Goal: Task Accomplishment & Management: Manage account settings

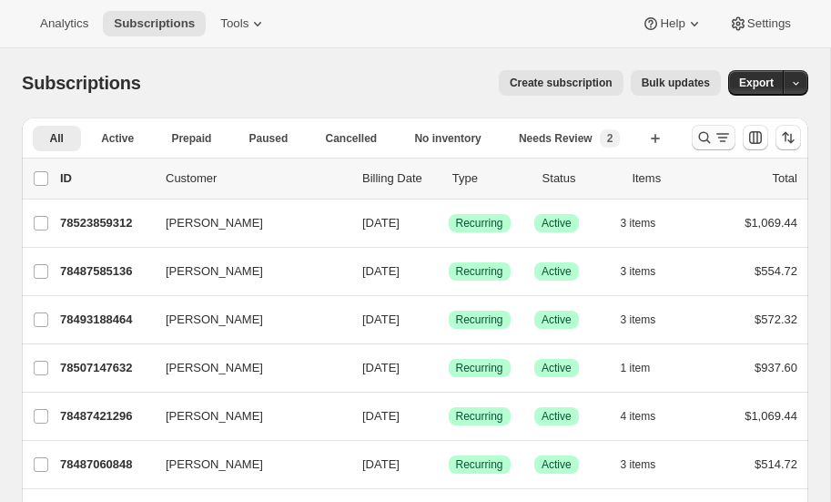
click at [706, 134] on icon "Search and filter results" at bounding box center [705, 137] width 18 height 18
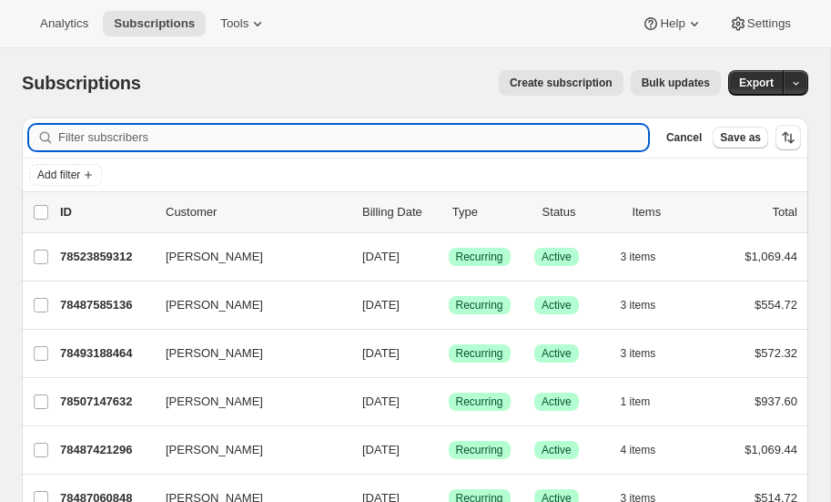
click at [182, 134] on input "Filter subscribers" at bounding box center [353, 137] width 590 height 25
type input "bell"
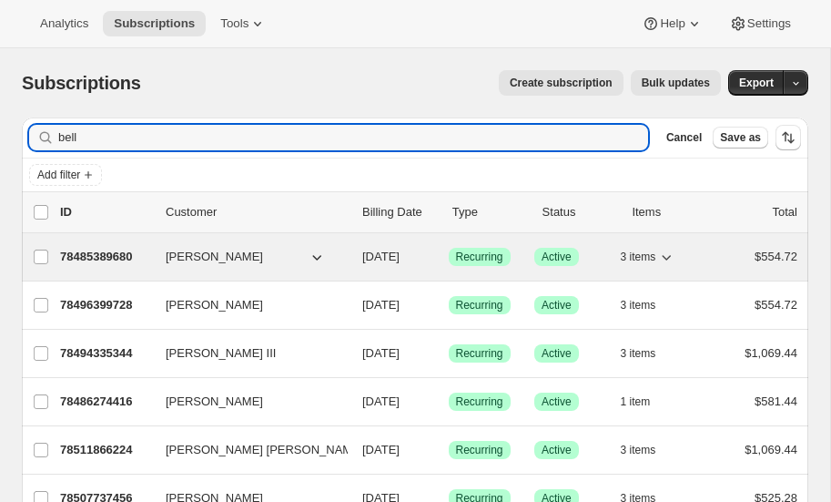
click at [113, 249] on p "78485389680" at bounding box center [105, 257] width 91 height 18
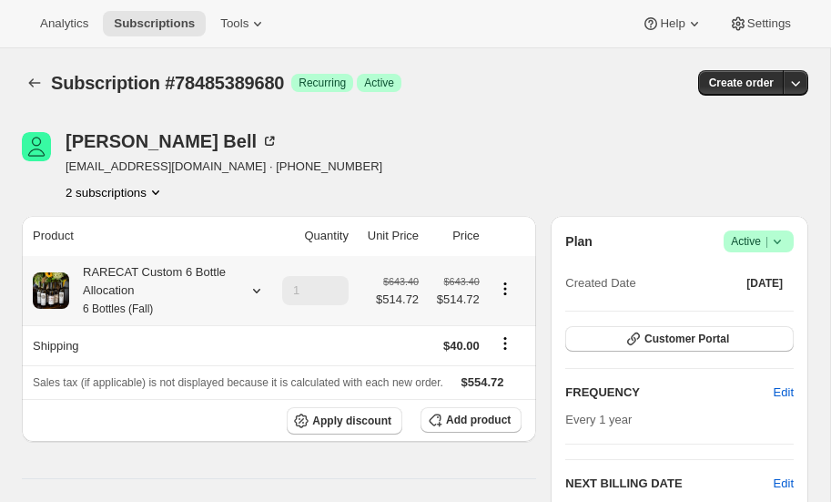
click at [258, 287] on icon at bounding box center [257, 290] width 18 height 18
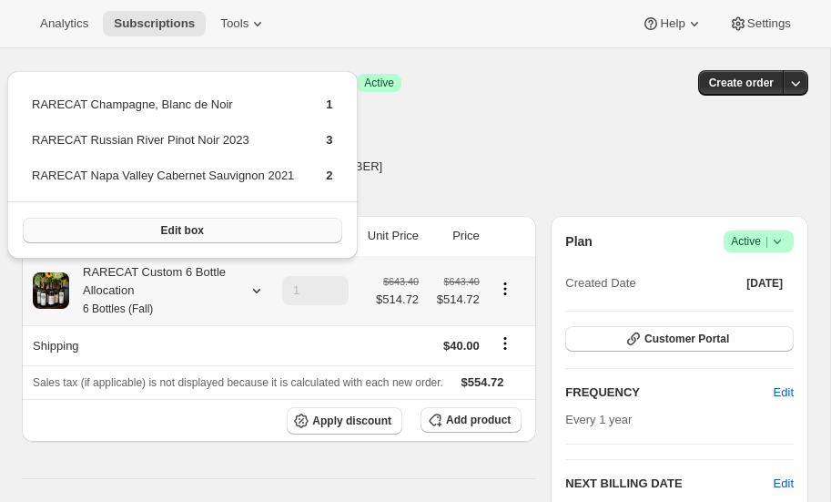
click at [192, 229] on span "Edit box" at bounding box center [182, 230] width 43 height 15
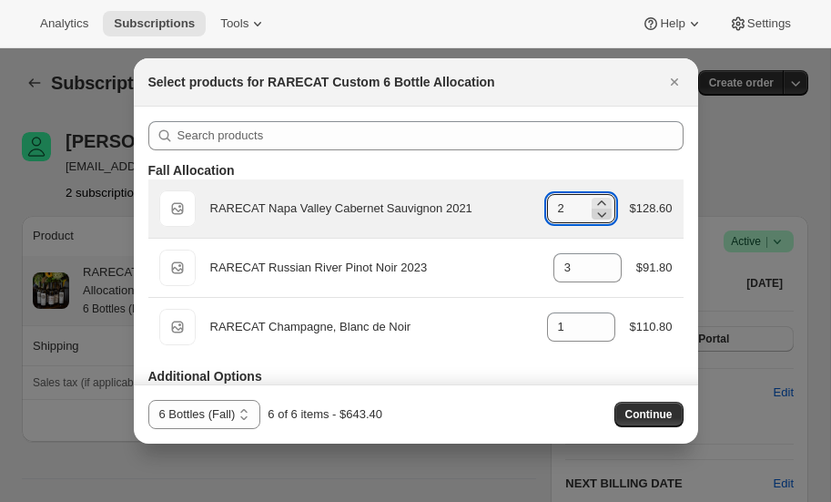
click at [601, 214] on icon ":re8:" at bounding box center [601, 214] width 9 height 5
type input "0"
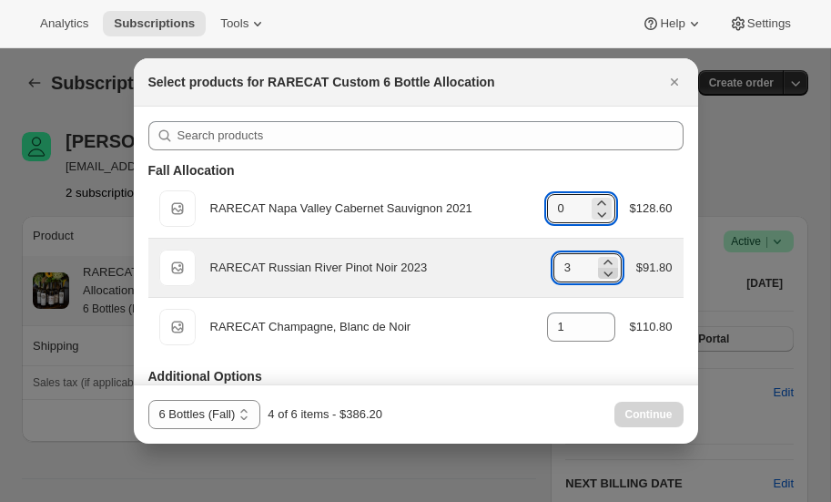
click at [605, 278] on icon ":re8:" at bounding box center [608, 273] width 18 height 18
type input "0"
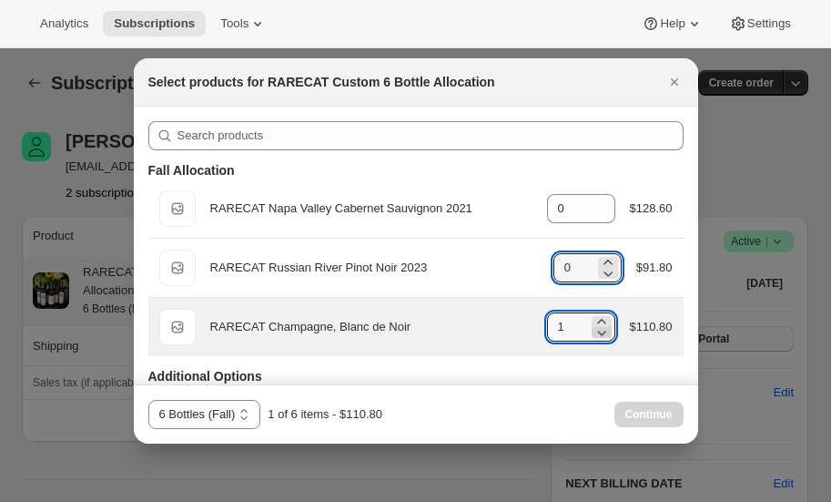
click at [598, 331] on icon ":re8:" at bounding box center [601, 333] width 9 height 5
type input "0"
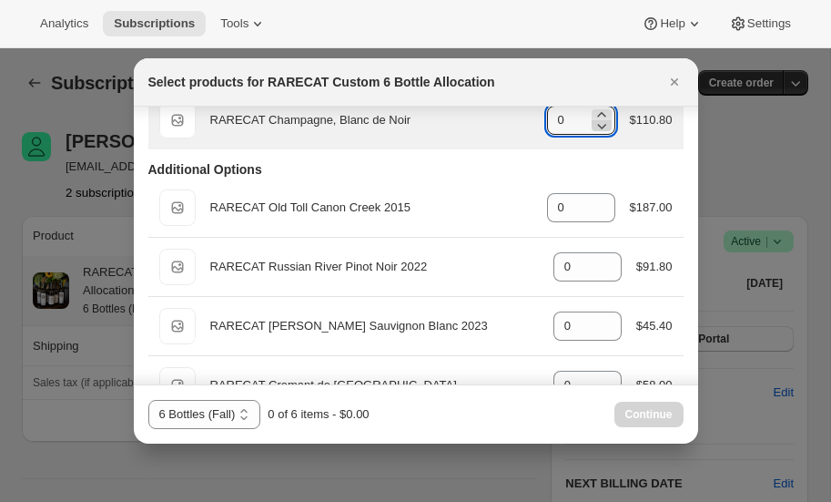
scroll to position [307, 0]
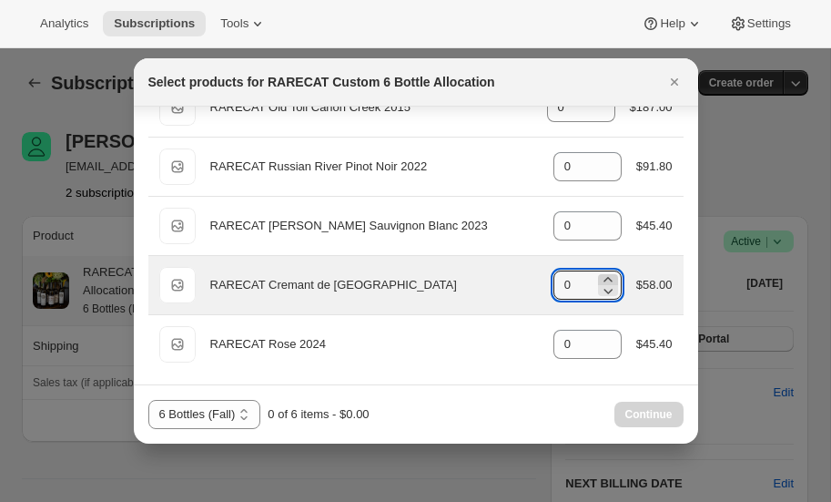
click at [609, 277] on icon ":re8:" at bounding box center [608, 279] width 8 height 5
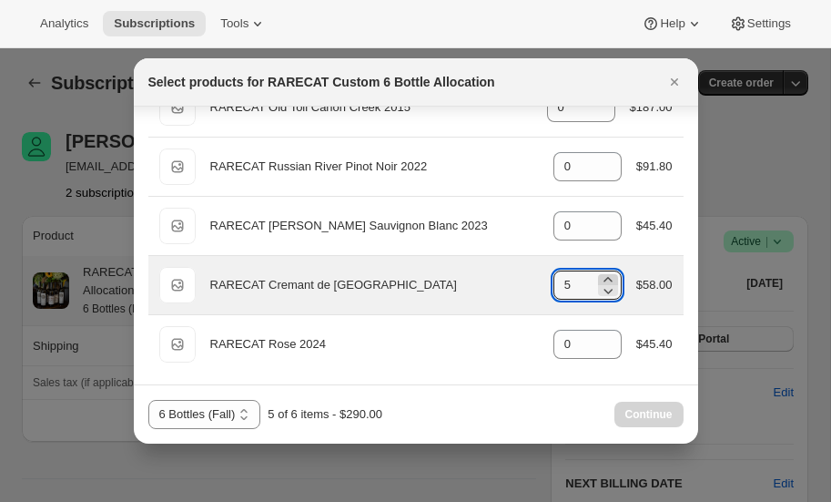
click at [609, 277] on icon ":re8:" at bounding box center [608, 279] width 8 height 5
type input "6"
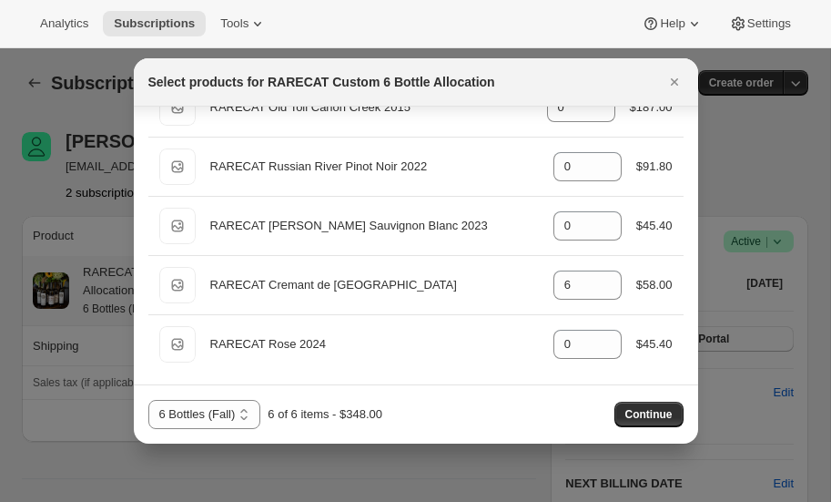
click at [396, 23] on div "Analytics Subscriptions Tools Help Settings" at bounding box center [415, 24] width 831 height 48
click at [740, 129] on div at bounding box center [415, 251] width 831 height 502
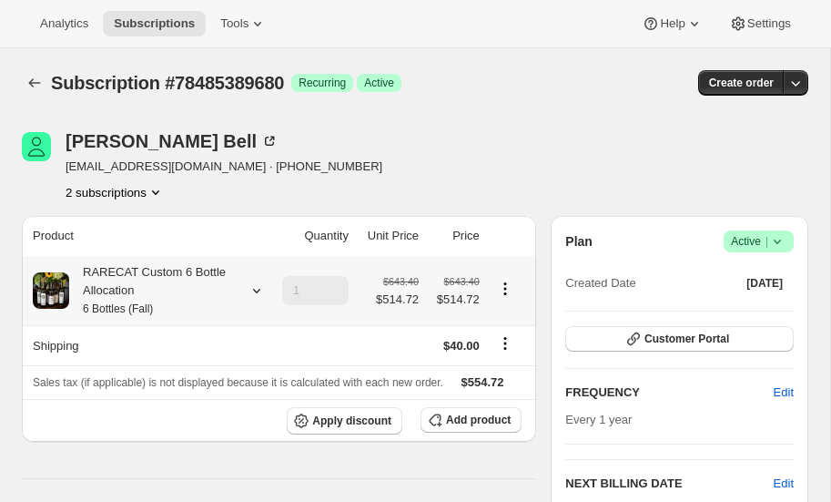
click at [256, 288] on icon at bounding box center [257, 290] width 18 height 18
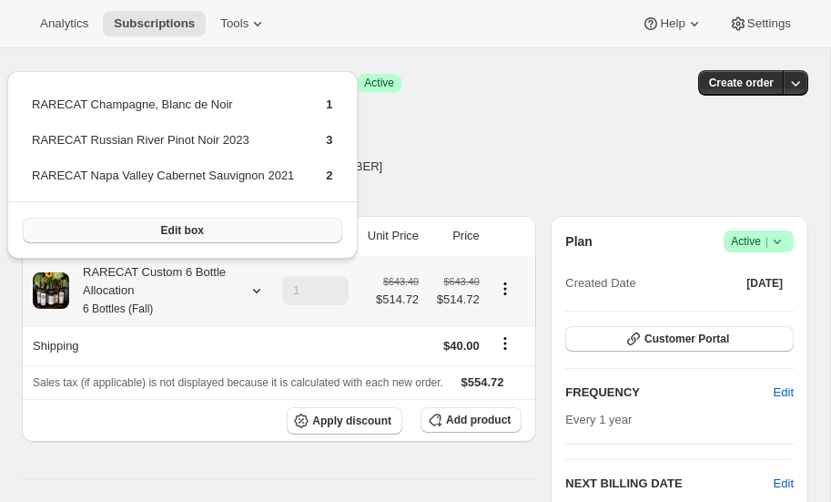
click at [233, 229] on button "Edit box" at bounding box center [183, 230] width 320 height 25
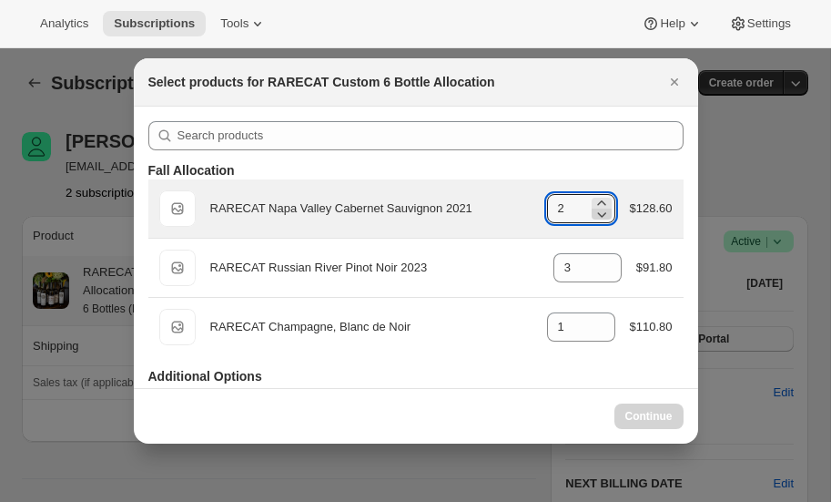
click at [605, 212] on icon ":rf7:" at bounding box center [602, 214] width 18 height 18
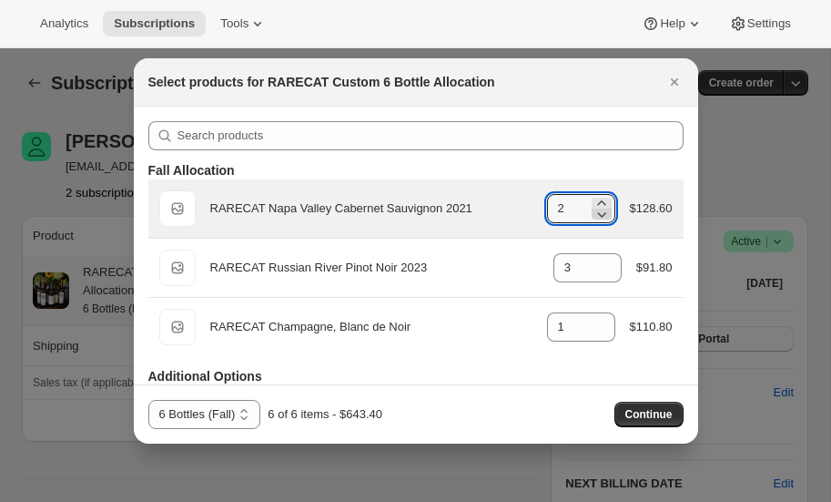
click at [605, 212] on icon ":rf7:" at bounding box center [602, 214] width 18 height 18
click at [594, 212] on icon ":rf7:" at bounding box center [602, 214] width 18 height 18
type input "0"
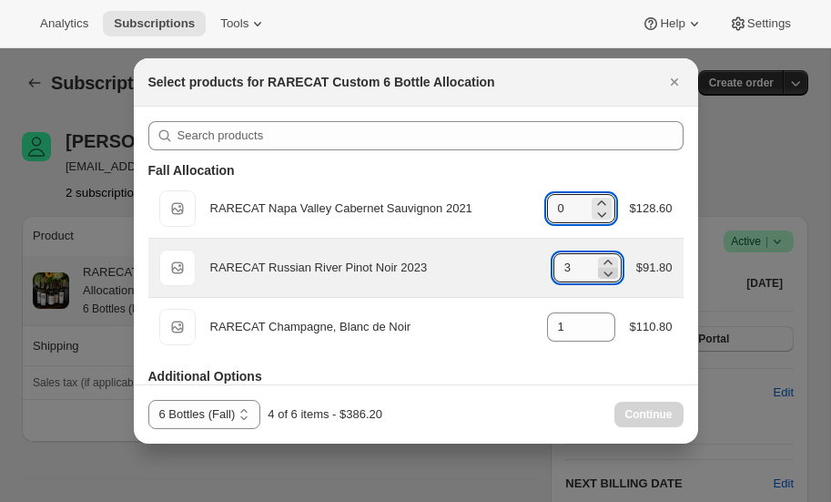
click at [605, 276] on icon ":rf7:" at bounding box center [608, 273] width 18 height 18
click at [606, 277] on icon ":rf7:" at bounding box center [608, 273] width 18 height 18
type input "0"
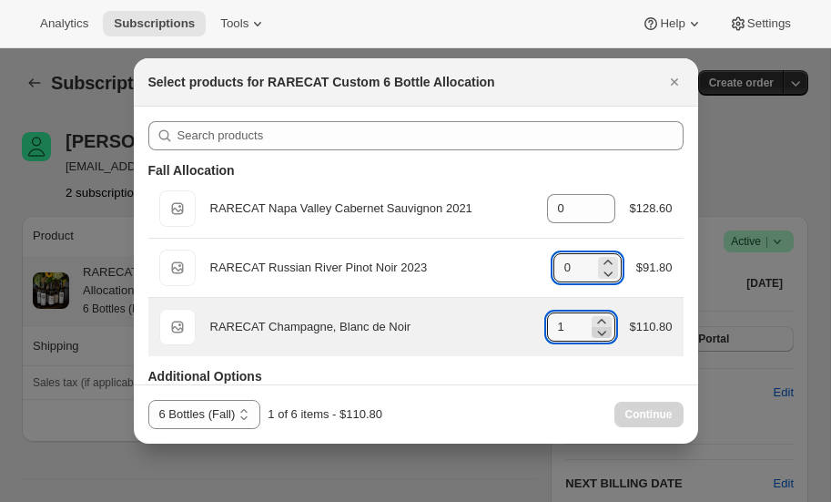
click at [600, 333] on icon ":rf7:" at bounding box center [601, 333] width 9 height 5
type input "0"
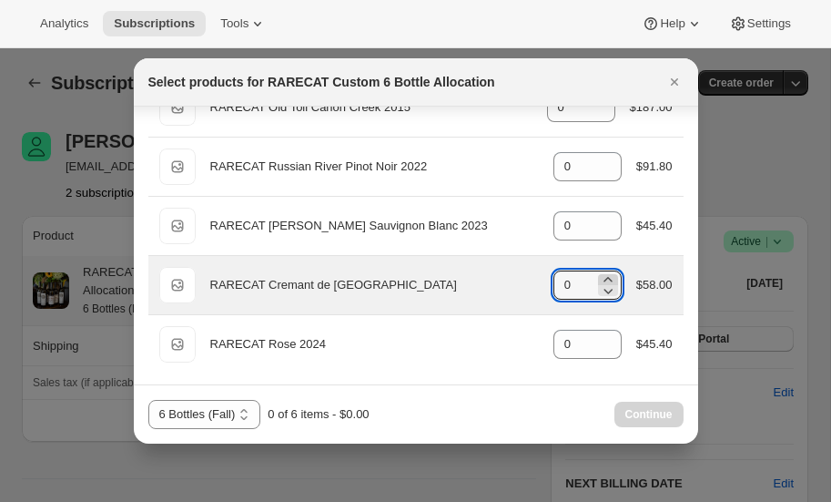
click at [606, 276] on icon ":rf7:" at bounding box center [608, 279] width 18 height 18
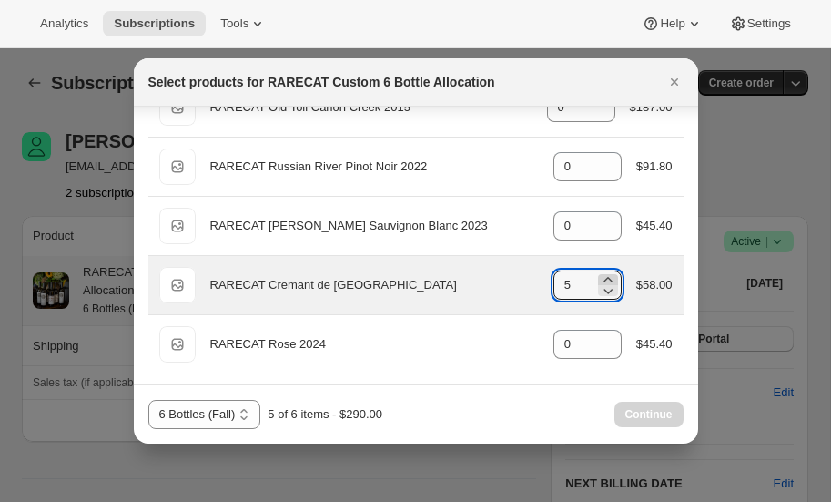
click at [606, 276] on icon ":rf7:" at bounding box center [608, 279] width 18 height 18
type input "6"
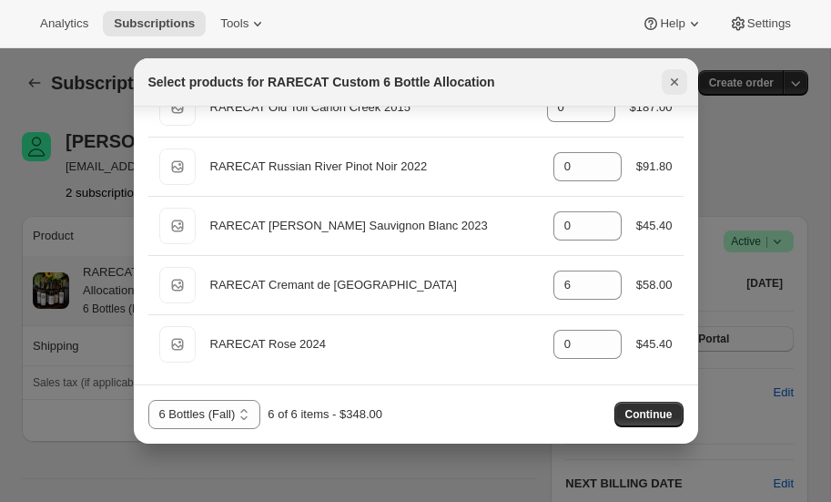
click at [675, 80] on icon "Close" at bounding box center [673, 81] width 7 height 7
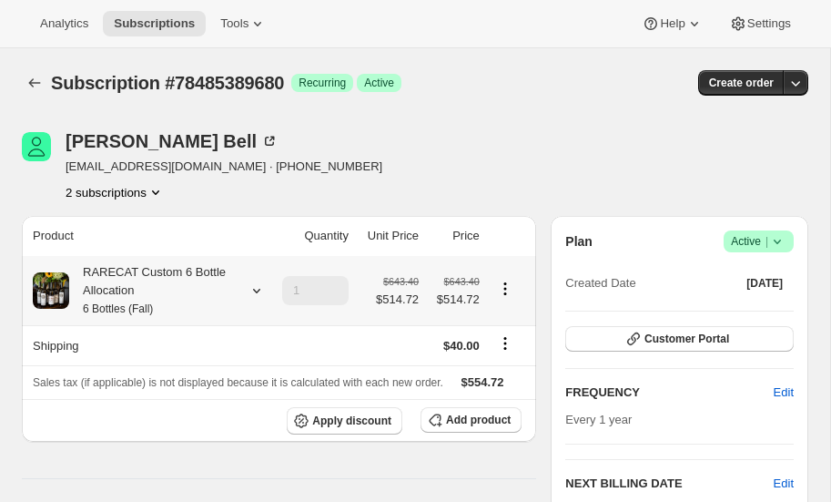
click at [257, 289] on icon at bounding box center [257, 290] width 18 height 18
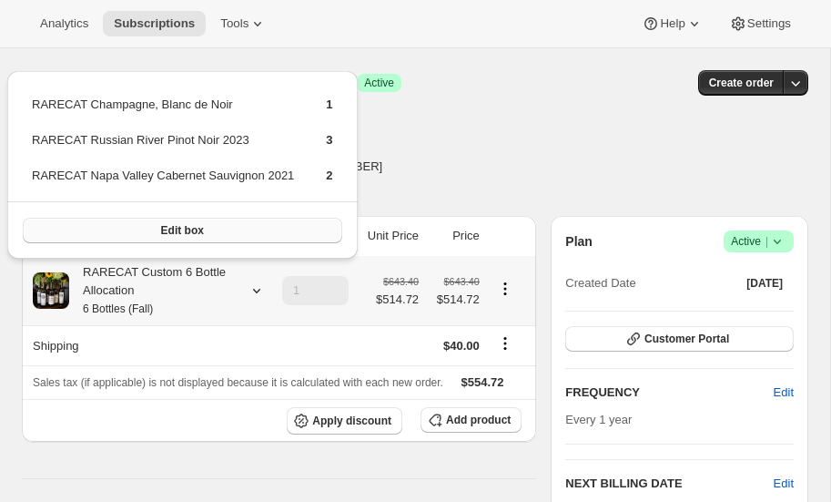
click at [184, 228] on span "Edit box" at bounding box center [182, 230] width 43 height 15
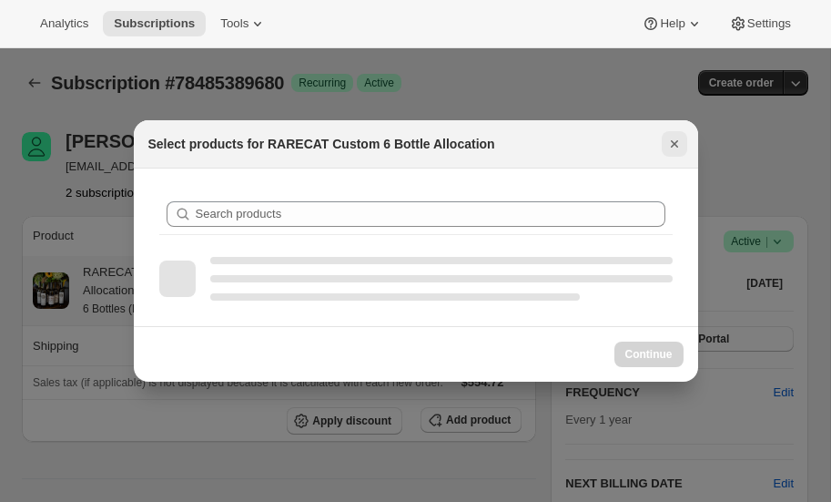
click at [669, 144] on icon "Close" at bounding box center [675, 144] width 18 height 18
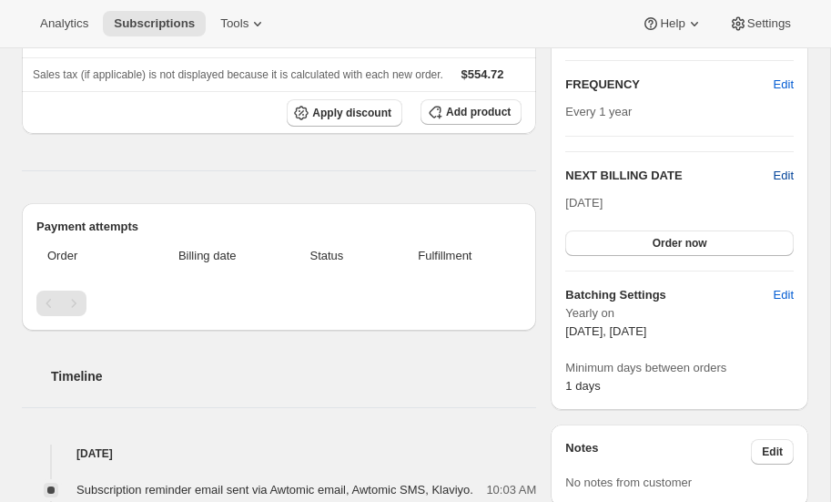
scroll to position [310, 0]
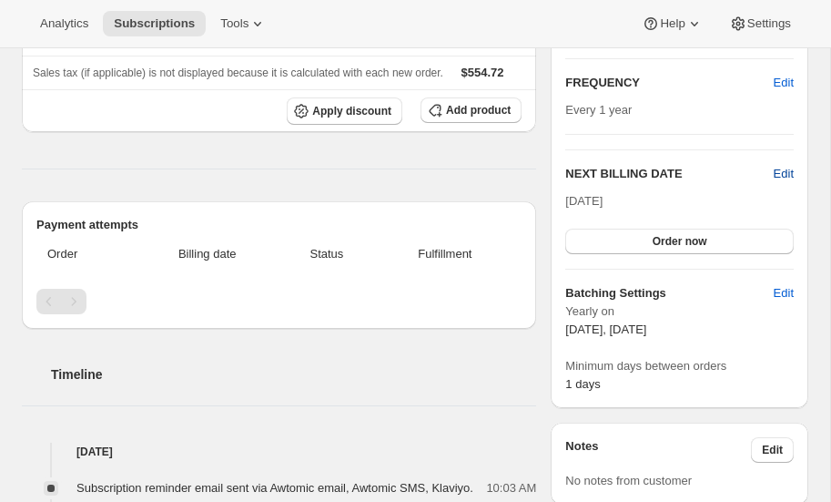
click at [781, 168] on span "Edit" at bounding box center [784, 174] width 20 height 18
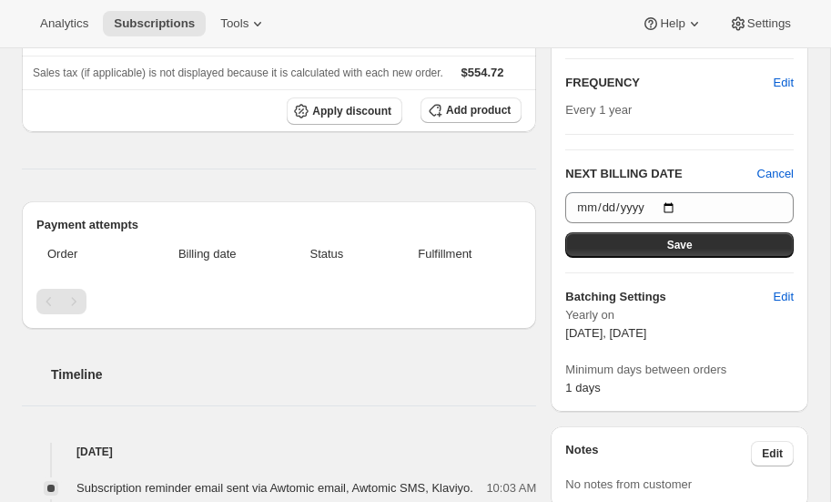
click at [216, 178] on div "Product Quantity Unit Price Price RARECAT Custom 6 Bottle Allocation 6 Bottles …" at bounding box center [279, 323] width 514 height 835
